Goal: Task Accomplishment & Management: Use online tool/utility

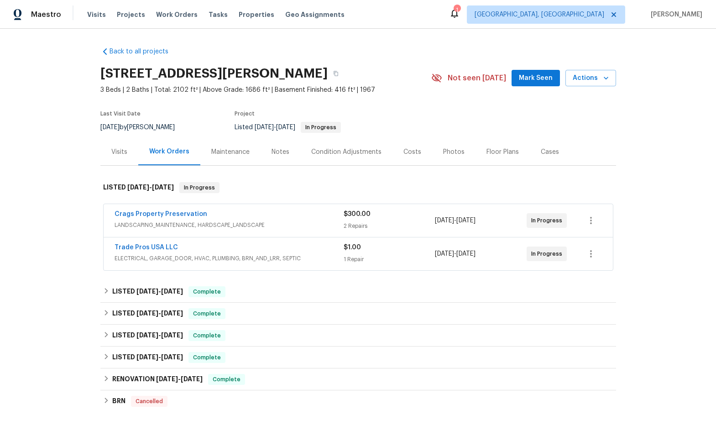
click at [106, 146] on div "Visits" at bounding box center [119, 151] width 38 height 27
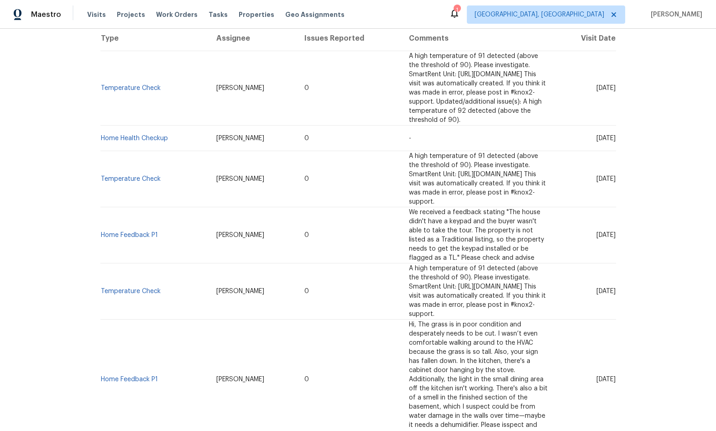
scroll to position [404, 0]
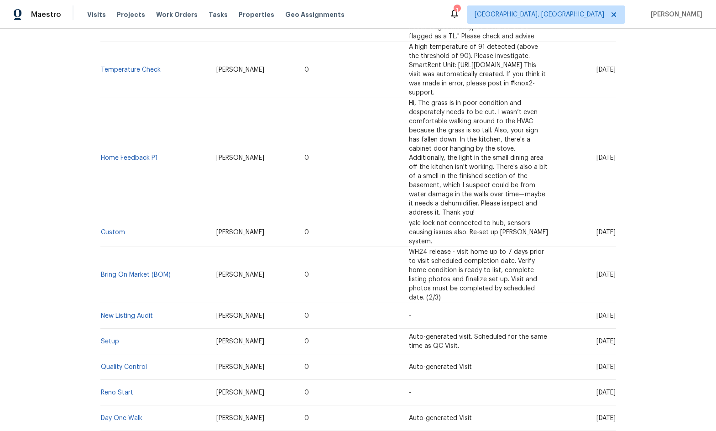
click at [105, 329] on td "Setup" at bounding box center [154, 342] width 109 height 26
click at [105, 338] on link "Setup" at bounding box center [110, 341] width 18 height 6
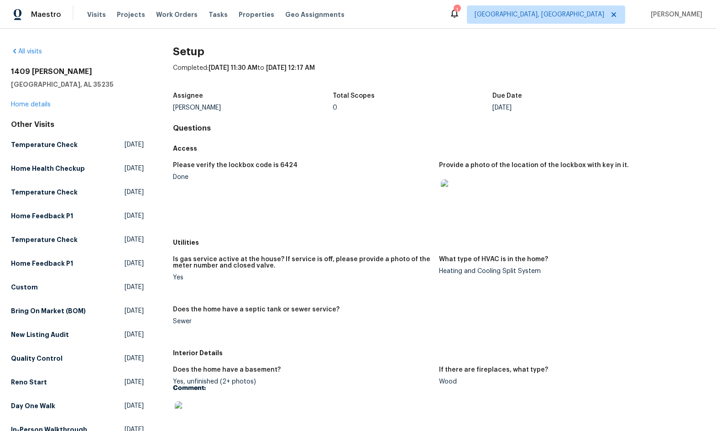
click at [528, 178] on div at bounding box center [568, 194] width 259 height 40
click at [450, 205] on img at bounding box center [455, 193] width 29 height 29
